Goal: Communication & Community: Ask a question

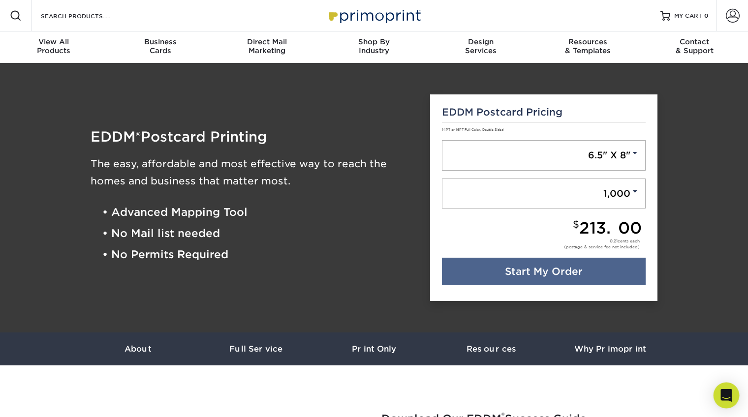
click at [726, 394] on icon "Open Intercom Messenger" at bounding box center [725, 395] width 11 height 13
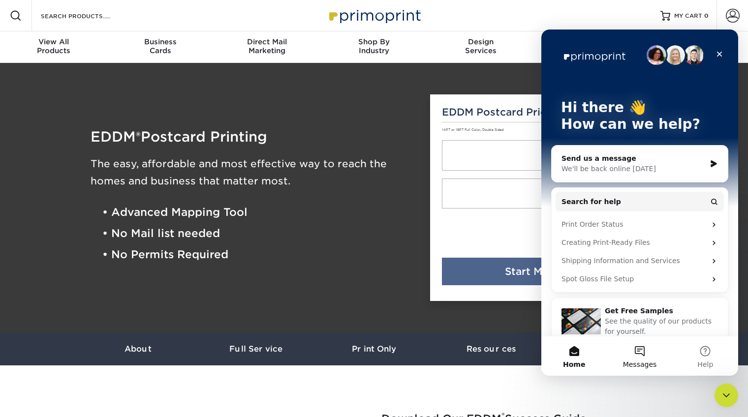
click at [642, 353] on button "Messages" at bounding box center [639, 356] width 65 height 39
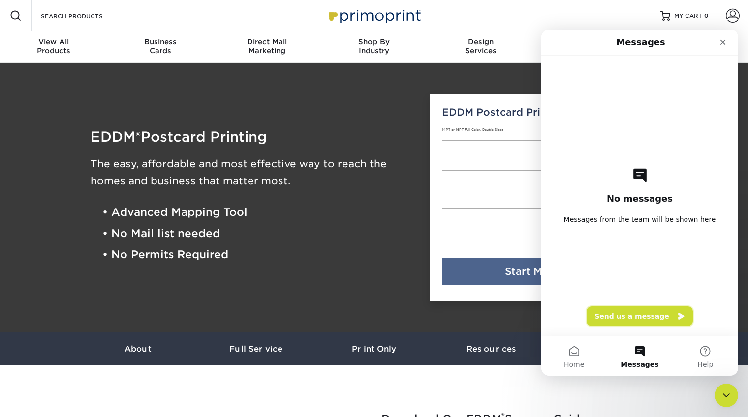
click at [632, 315] on button "Send us a message" at bounding box center [640, 317] width 106 height 20
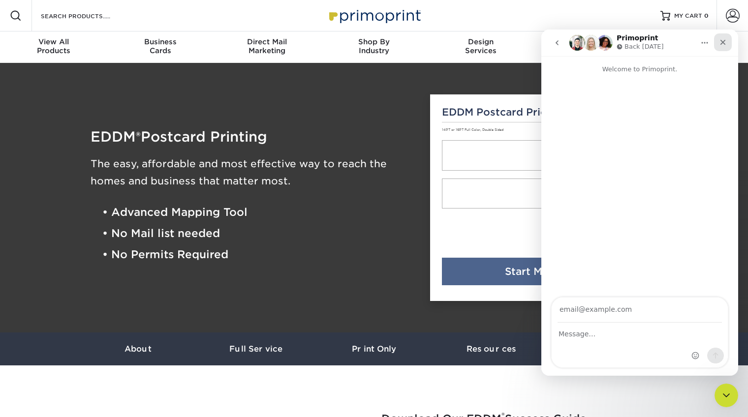
click at [724, 39] on icon "Close" at bounding box center [723, 42] width 8 height 8
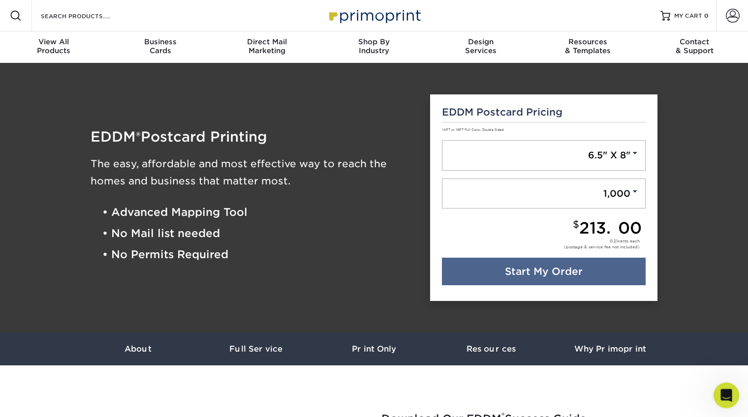
click at [729, 399] on div "Open Intercom Messenger" at bounding box center [725, 394] width 32 height 32
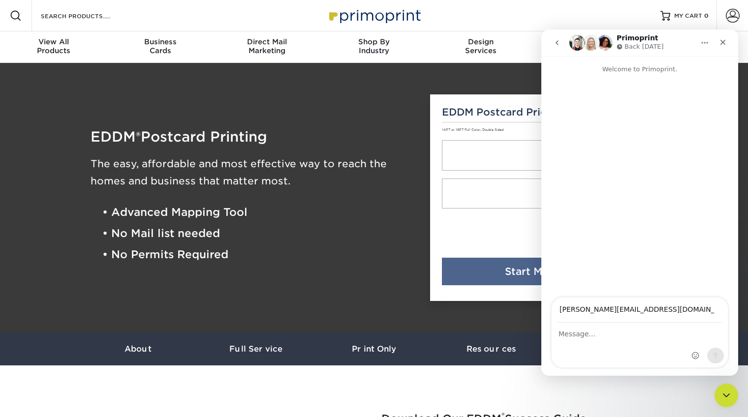
type input "[PERSON_NAME][EMAIL_ADDRESS][DOMAIN_NAME]"
click at [575, 342] on div "Intercom messenger" at bounding box center [640, 345] width 176 height 44
click at [575, 337] on textarea "Message…" at bounding box center [640, 331] width 176 height 17
type textarea "d"
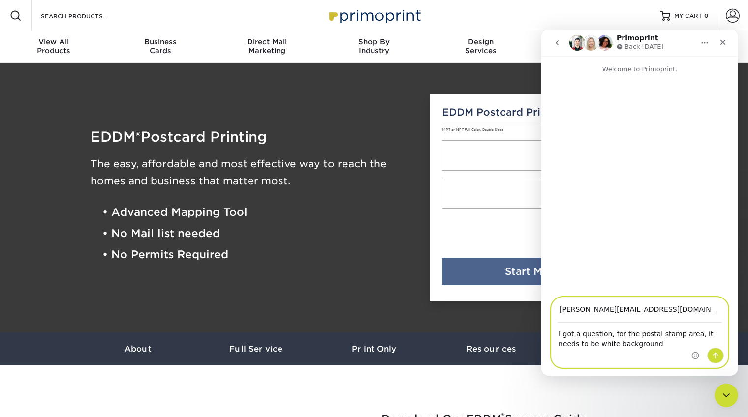
type textarea "I got a question, for the postal stamp area, it needs to be white background?"
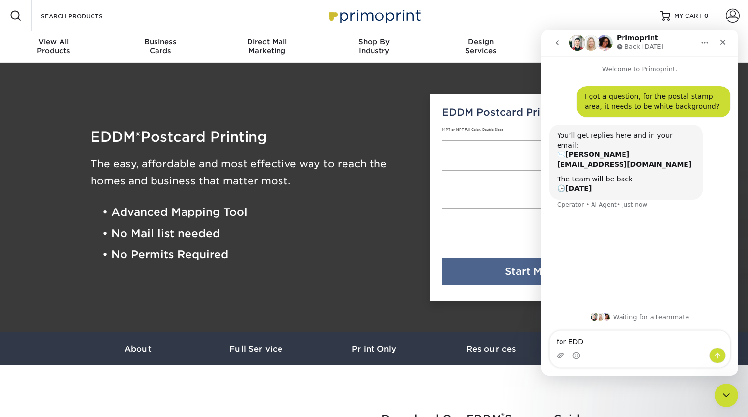
type textarea "for EDDM"
